Goal: Information Seeking & Learning: Learn about a topic

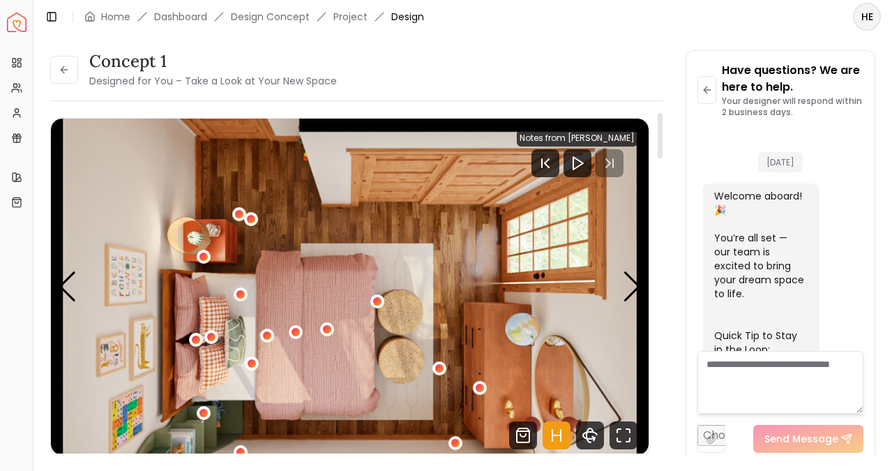
scroll to position [754, 0]
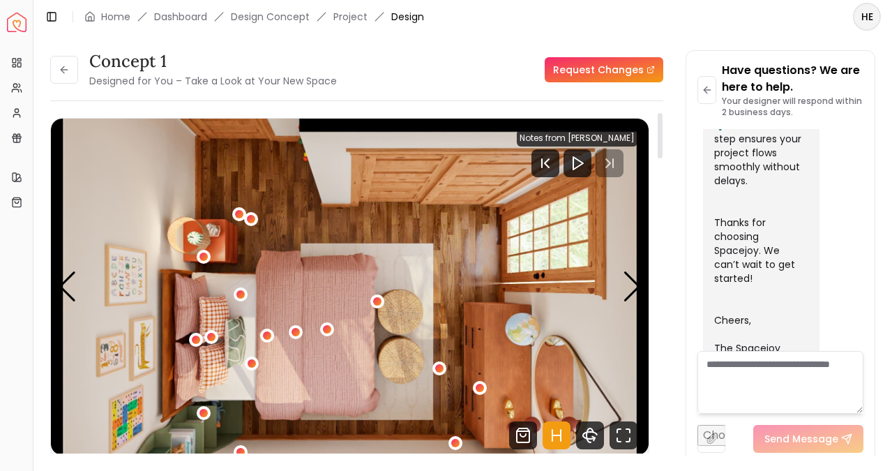
click at [643, 283] on img "5 / 5" at bounding box center [349, 287] width 597 height 336
click at [637, 283] on div "Next slide" at bounding box center [632, 286] width 19 height 31
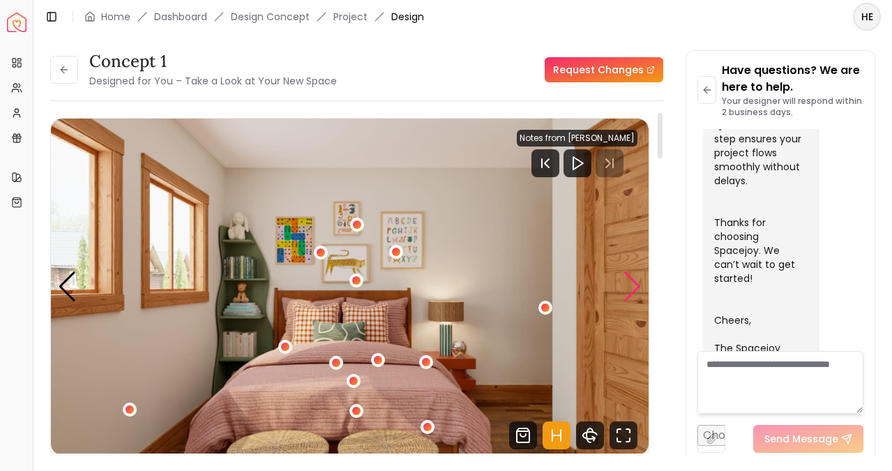
click at [637, 283] on div "Next slide" at bounding box center [632, 286] width 19 height 31
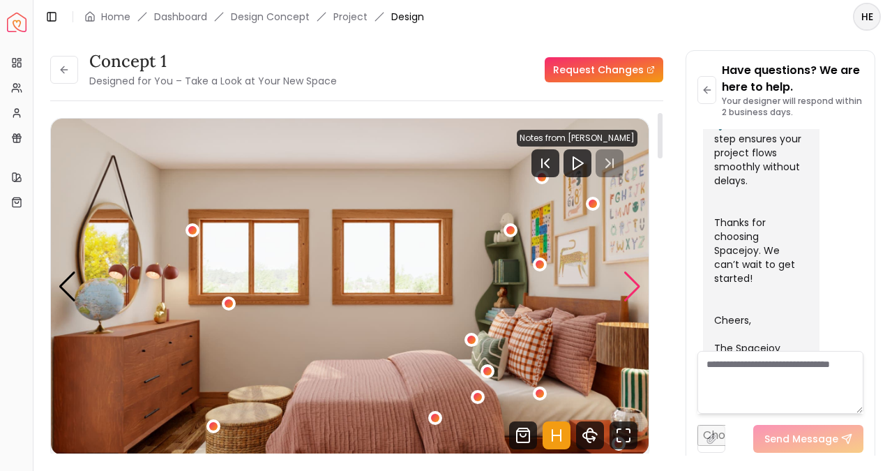
click at [637, 282] on div "Next slide" at bounding box center [632, 286] width 19 height 31
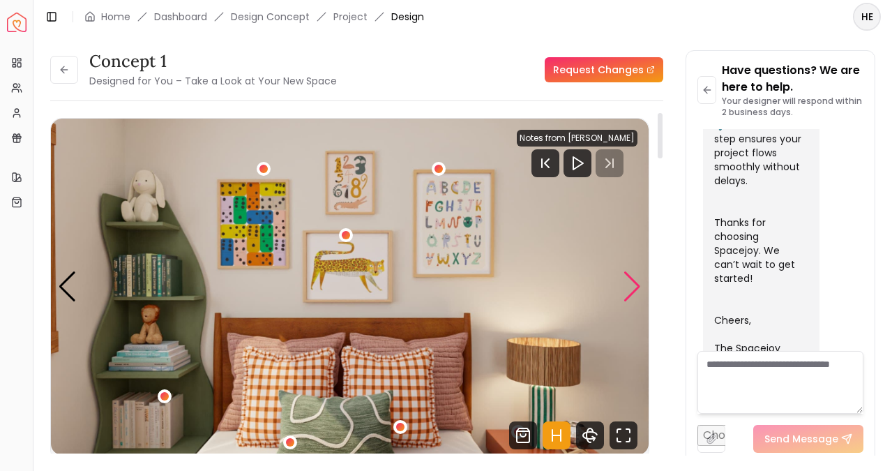
click at [637, 282] on div "Next slide" at bounding box center [632, 286] width 19 height 31
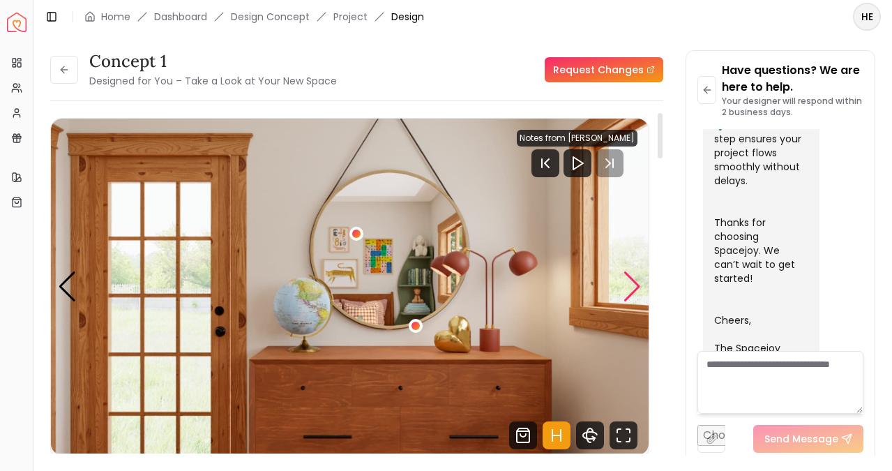
click at [637, 282] on div "Next slide" at bounding box center [632, 286] width 19 height 31
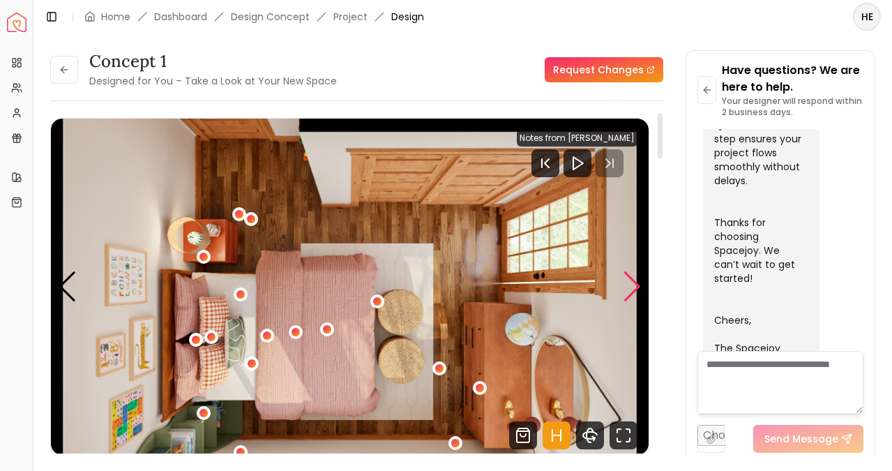
click at [637, 282] on div "Next slide" at bounding box center [632, 286] width 19 height 31
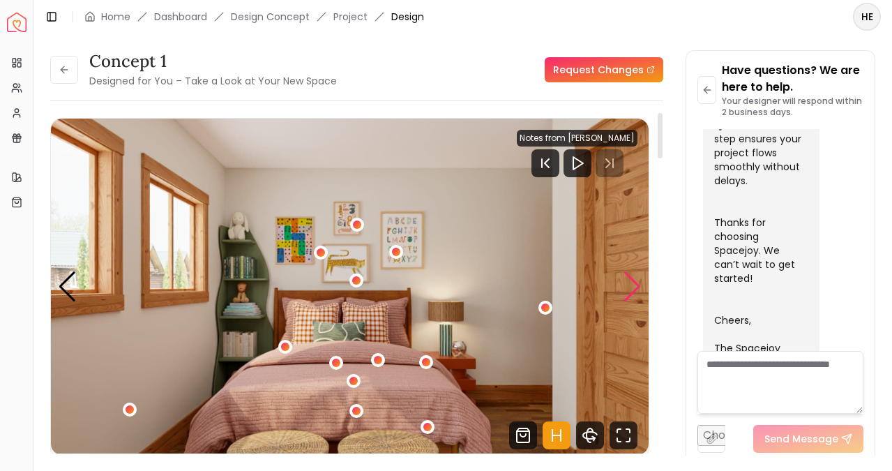
click at [637, 282] on div "Next slide" at bounding box center [632, 286] width 19 height 31
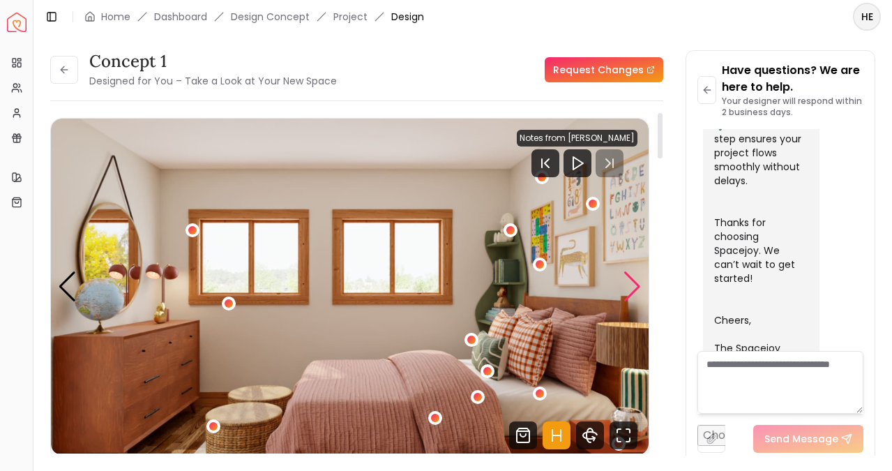
click at [638, 282] on div "Next slide" at bounding box center [632, 286] width 19 height 31
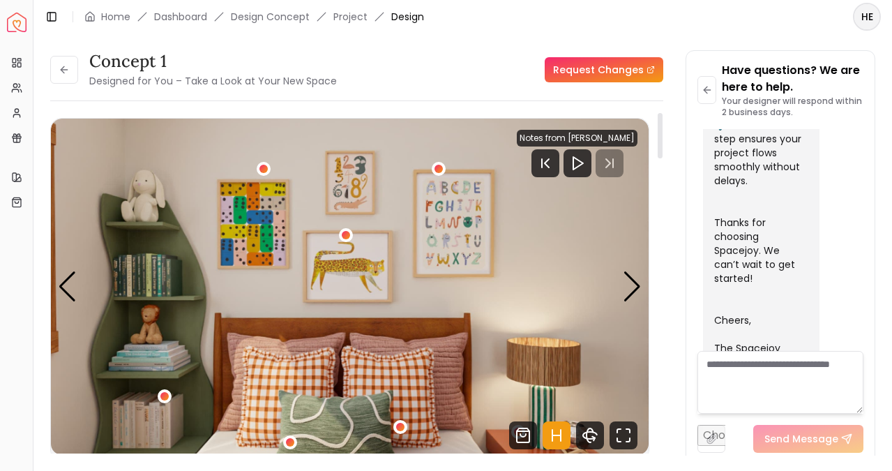
click at [621, 143] on div "Notes from [PERSON_NAME]" at bounding box center [577, 138] width 121 height 17
